Goal: Information Seeking & Learning: Learn about a topic

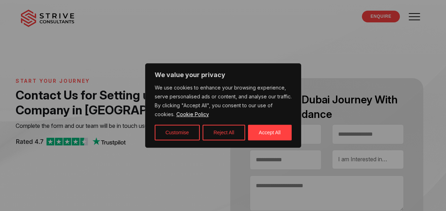
select select "Contact form"
click at [283, 128] on button "Accept All" at bounding box center [270, 133] width 44 height 16
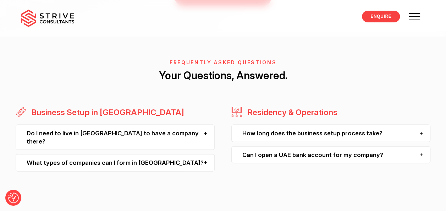
scroll to position [706, 0]
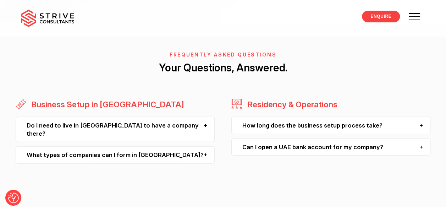
click at [68, 126] on div "Do I need to live in Dubai to have a company there?" at bounding box center [115, 129] width 199 height 25
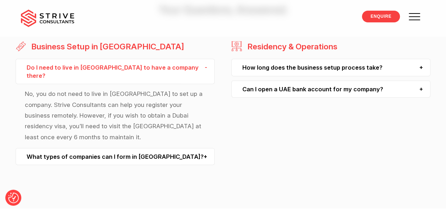
scroll to position [771, 0]
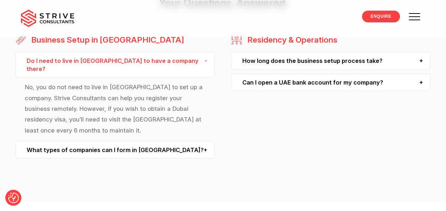
click at [114, 145] on div "What types of companies can I form in Dubai?" at bounding box center [115, 149] width 199 height 17
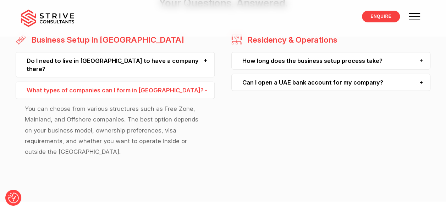
click at [284, 85] on div "Can I open a UAE bank account for my company?" at bounding box center [331, 82] width 199 height 17
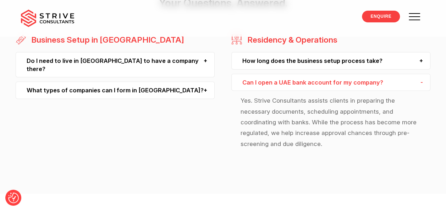
click at [287, 62] on div "How long does the business setup process take?" at bounding box center [331, 60] width 199 height 17
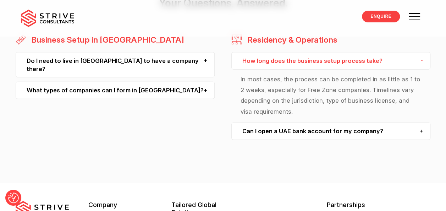
click at [153, 61] on div "Do I need to live in Dubai to have a company there?" at bounding box center [115, 64] width 199 height 25
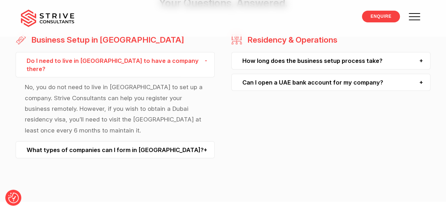
click at [131, 145] on div "What types of companies can I form in Dubai?" at bounding box center [115, 149] width 199 height 17
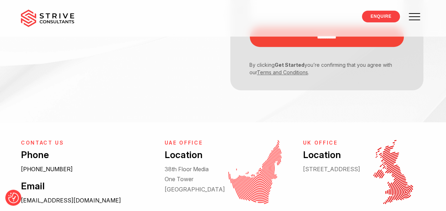
scroll to position [0, 0]
